Goal: Navigation & Orientation: Understand site structure

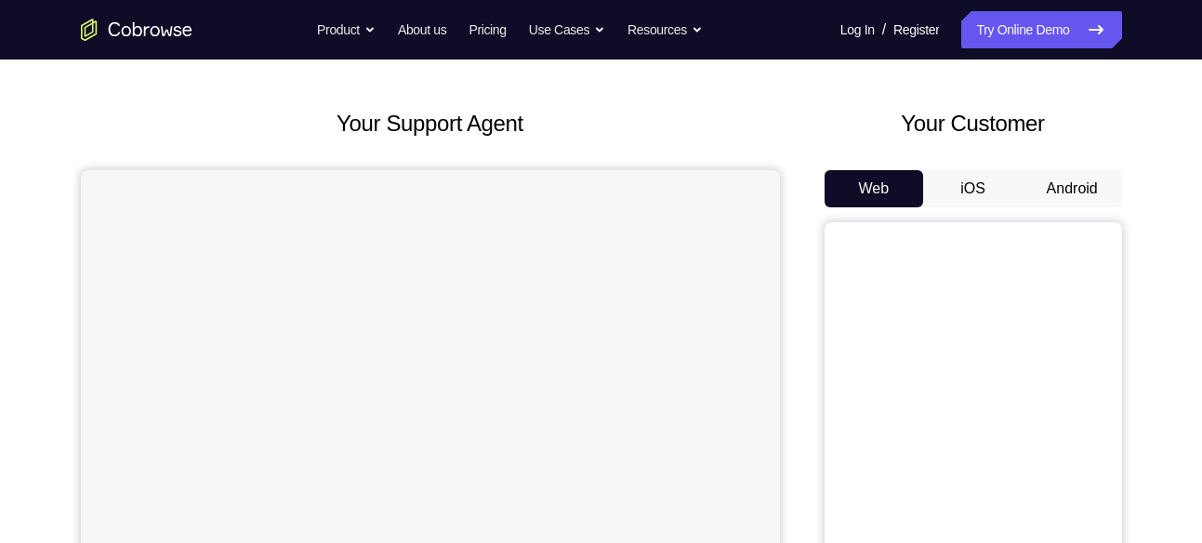
scroll to position [73, 0]
click at [1092, 170] on button "Android" at bounding box center [1072, 187] width 99 height 37
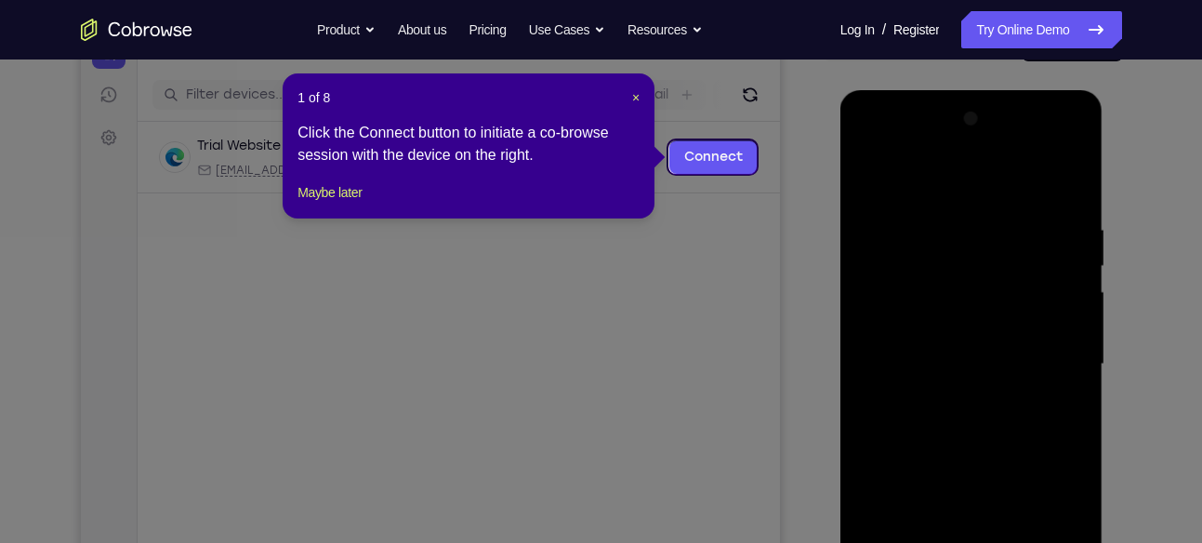
scroll to position [217, 0]
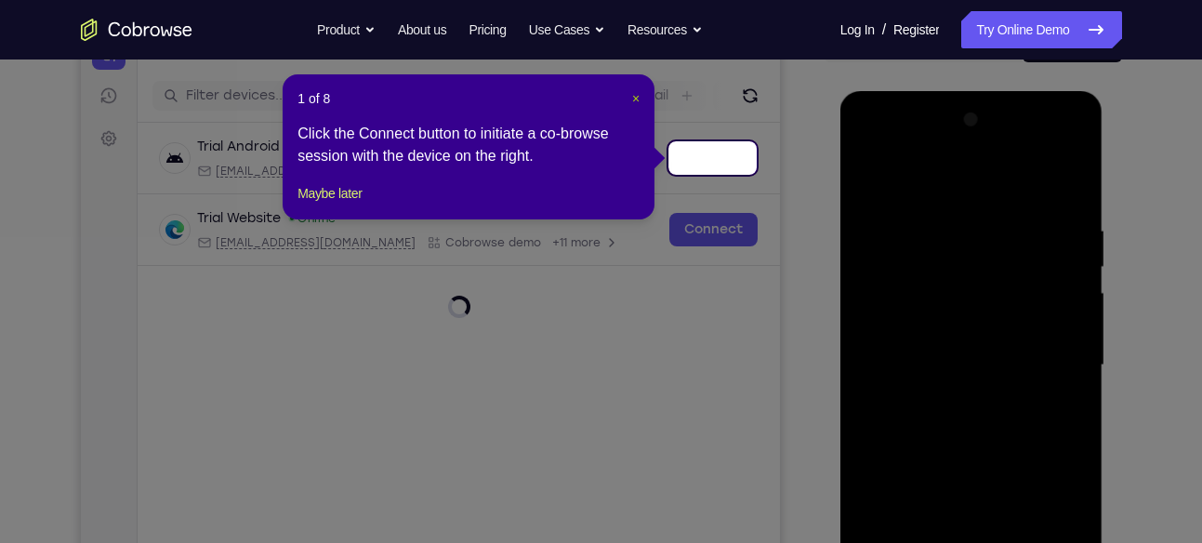
click at [632, 100] on span "×" at bounding box center [635, 98] width 7 height 15
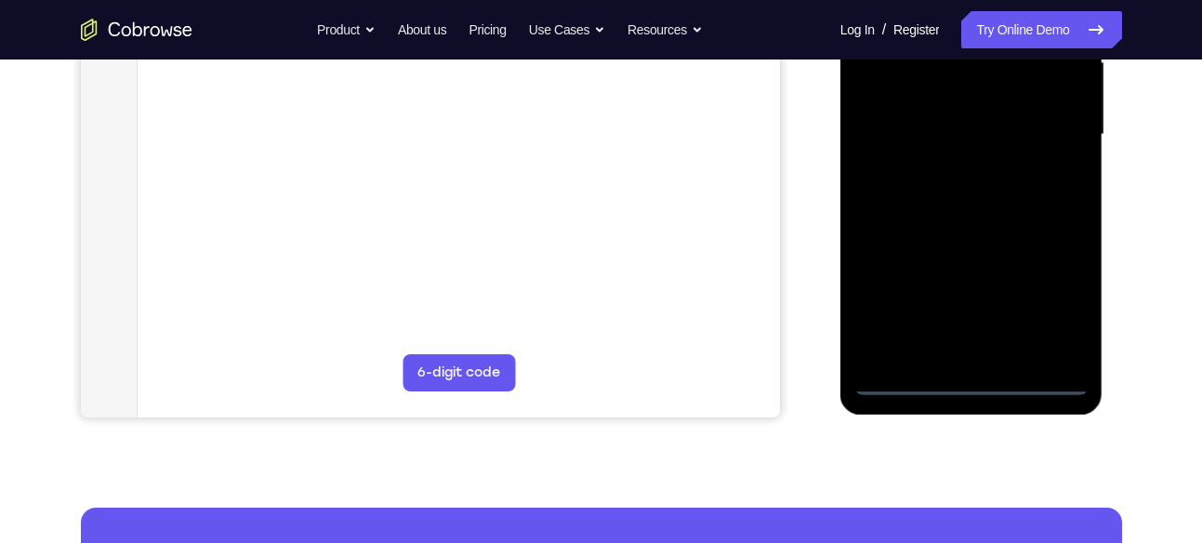
scroll to position [448, 0]
click at [976, 376] on div at bounding box center [971, 134] width 234 height 521
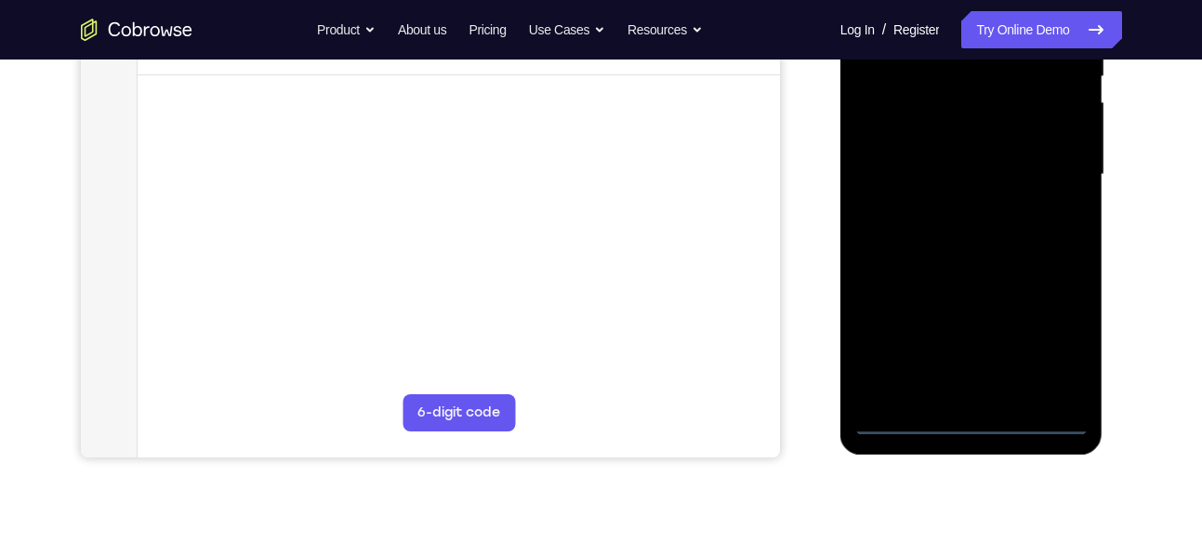
click at [1051, 334] on div at bounding box center [971, 174] width 234 height 521
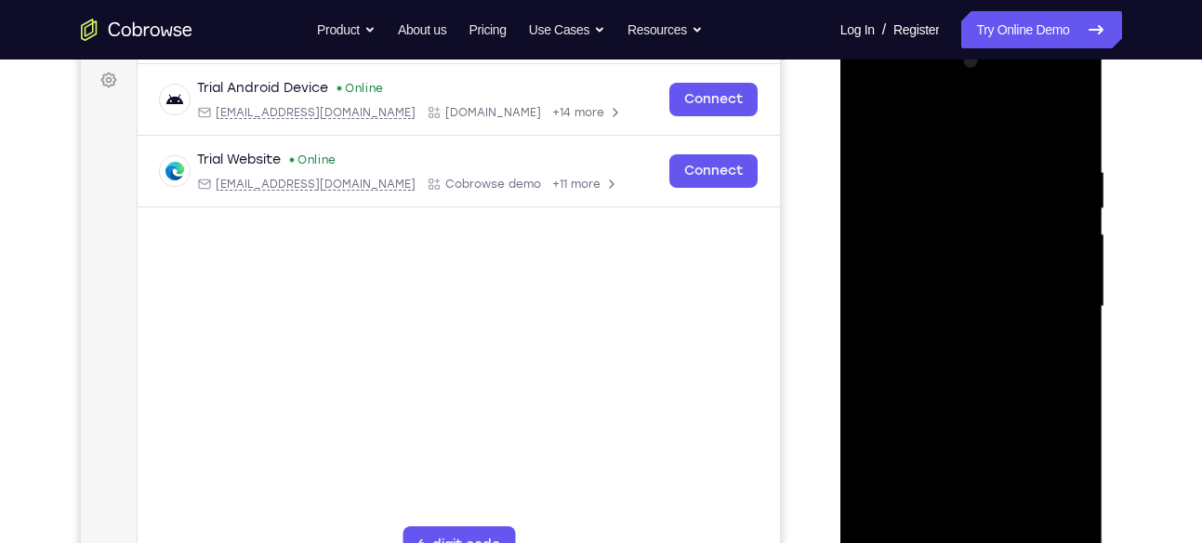
scroll to position [274, 0]
click at [926, 125] on div at bounding box center [971, 307] width 234 height 521
click at [1052, 295] on div at bounding box center [971, 307] width 234 height 521
click at [946, 339] on div at bounding box center [971, 307] width 234 height 521
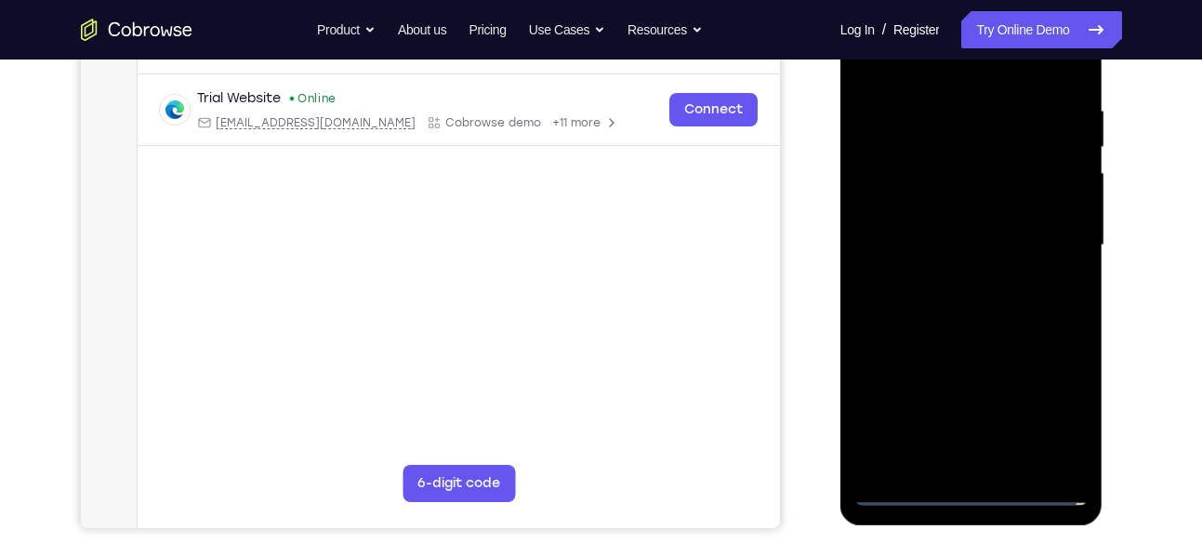
scroll to position [339, 0]
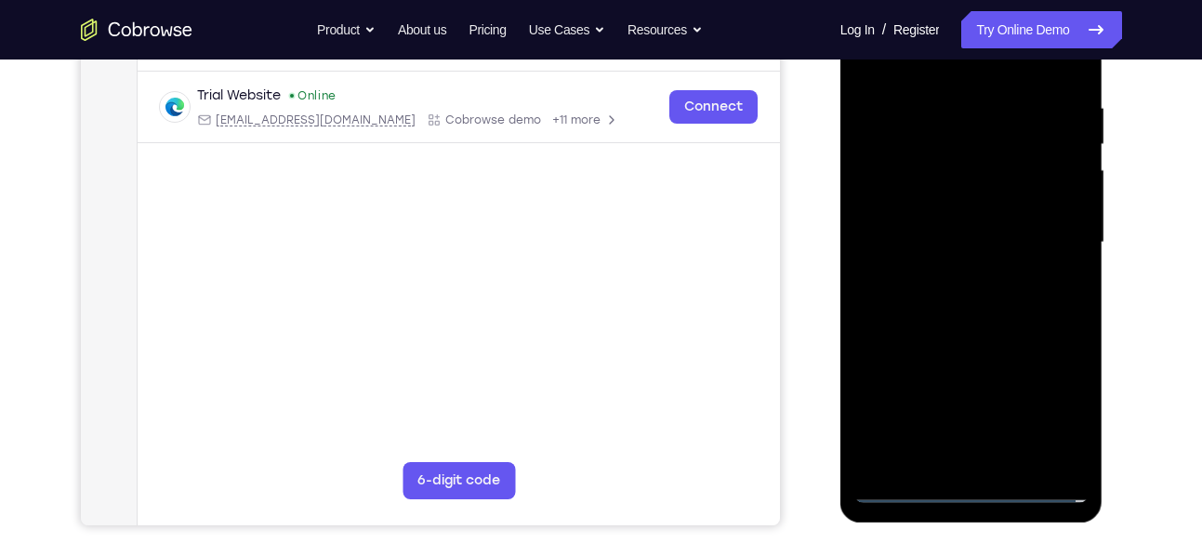
click at [979, 223] on div at bounding box center [971, 242] width 234 height 521
click at [949, 224] on div at bounding box center [971, 242] width 234 height 521
click at [912, 212] on div at bounding box center [971, 242] width 234 height 521
click at [919, 161] on div at bounding box center [971, 242] width 234 height 521
click at [924, 203] on div at bounding box center [971, 242] width 234 height 521
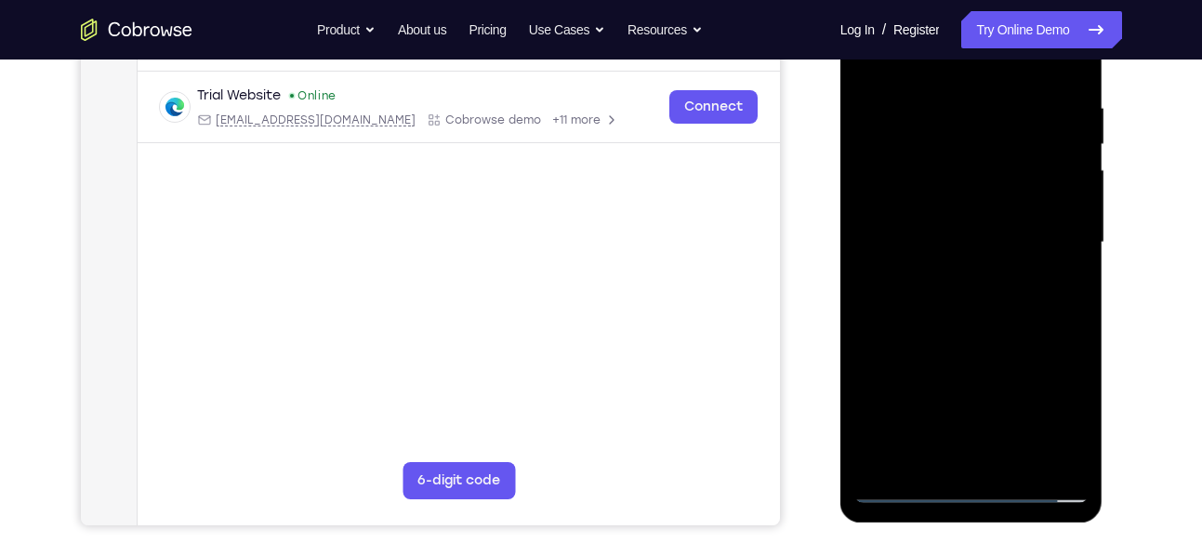
click at [1066, 204] on div at bounding box center [971, 242] width 234 height 521
click at [972, 239] on div at bounding box center [971, 242] width 234 height 521
click at [985, 302] on div at bounding box center [971, 242] width 234 height 521
click at [947, 297] on div at bounding box center [971, 242] width 234 height 521
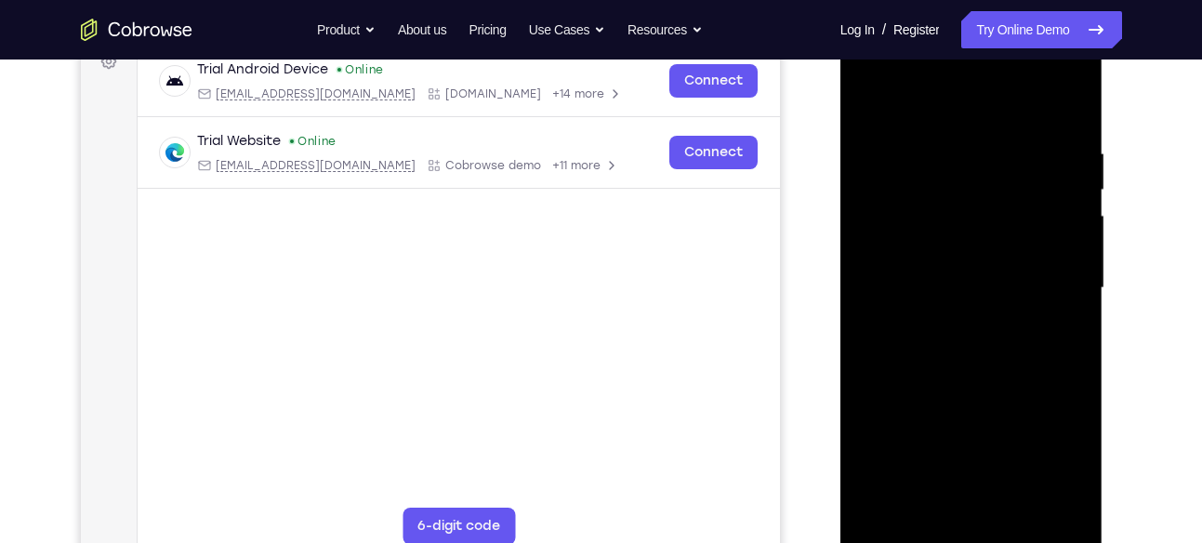
scroll to position [293, 0]
click at [975, 335] on div at bounding box center [971, 289] width 234 height 521
click at [980, 380] on div at bounding box center [971, 289] width 234 height 521
click at [959, 192] on div at bounding box center [971, 289] width 234 height 521
click at [985, 232] on div at bounding box center [971, 289] width 234 height 521
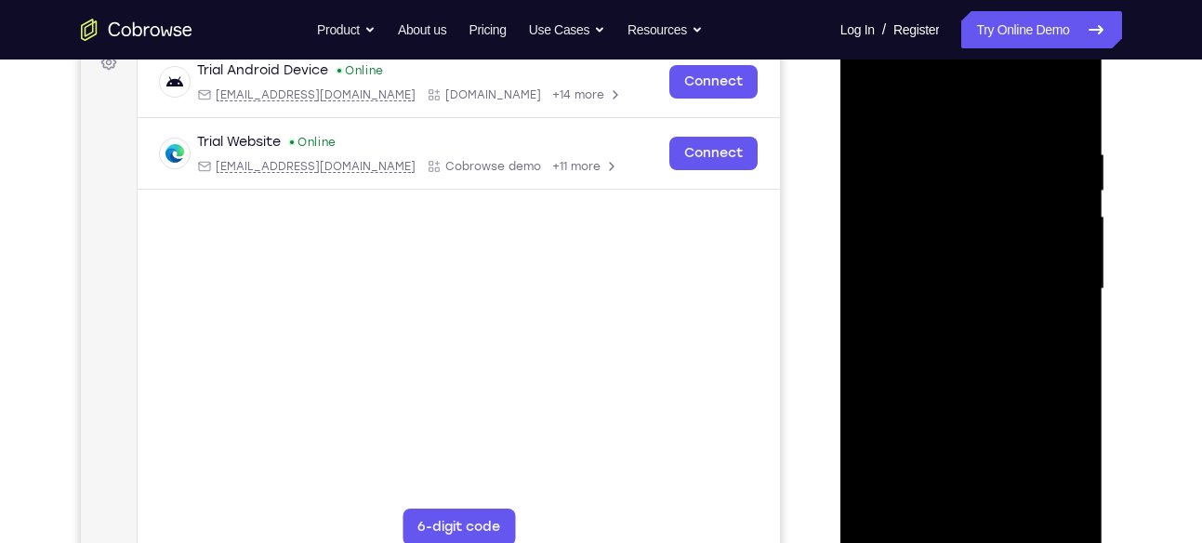
click at [933, 204] on div at bounding box center [971, 289] width 234 height 521
click at [962, 247] on div at bounding box center [971, 289] width 234 height 521
click at [947, 333] on div at bounding box center [971, 289] width 234 height 521
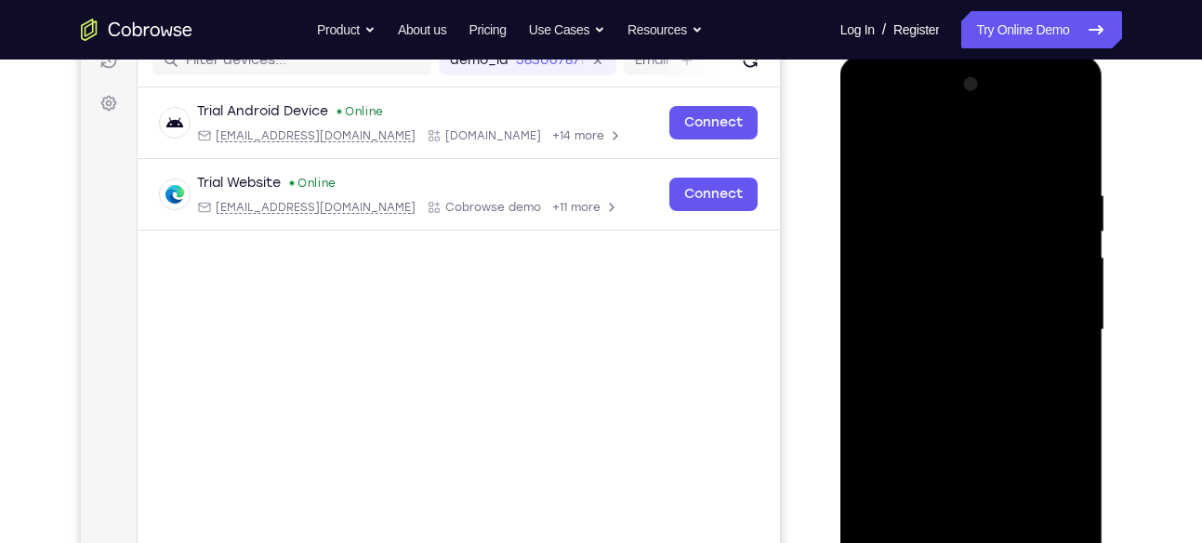
scroll to position [251, 0]
click at [917, 304] on div at bounding box center [971, 331] width 234 height 521
